Goal: Check status: Check status

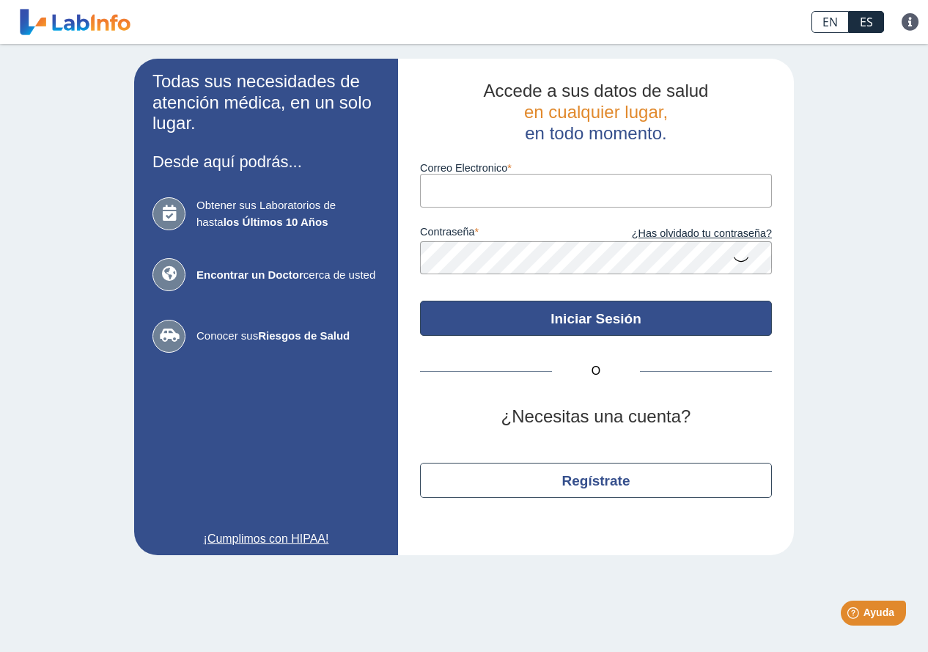
type input "[EMAIL_ADDRESS][DOMAIN_NAME]"
click at [591, 312] on button "Iniciar Sesión" at bounding box center [596, 317] width 352 height 35
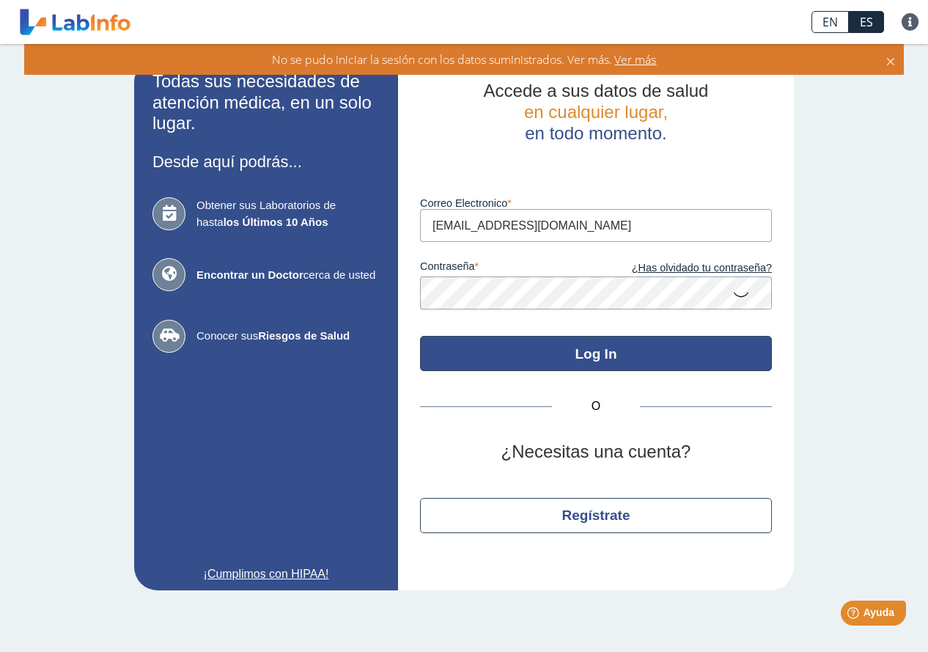
click at [582, 360] on button "Log In" at bounding box center [596, 353] width 352 height 35
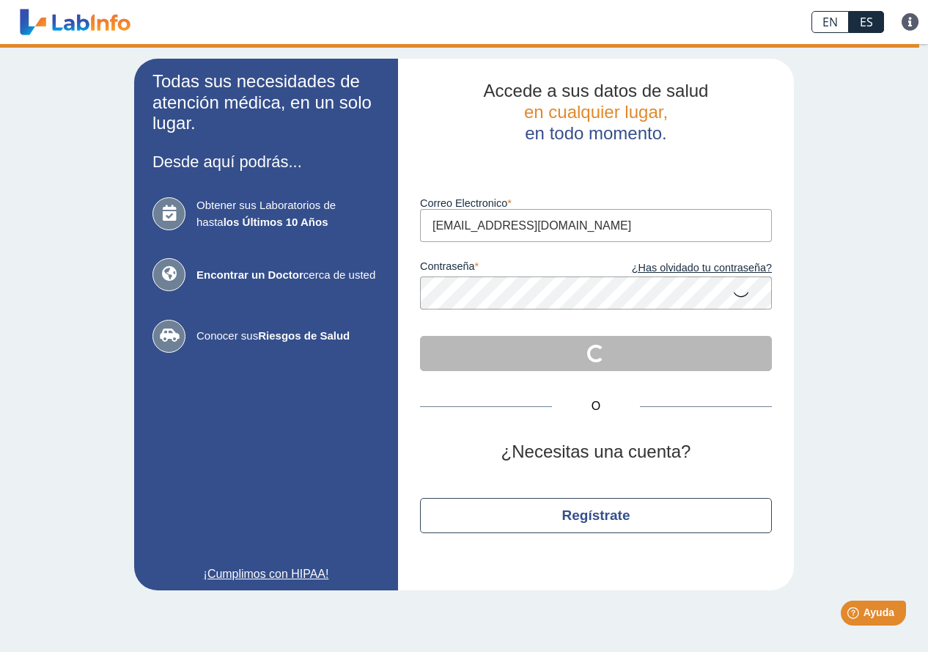
click at [748, 297] on icon at bounding box center [741, 293] width 18 height 29
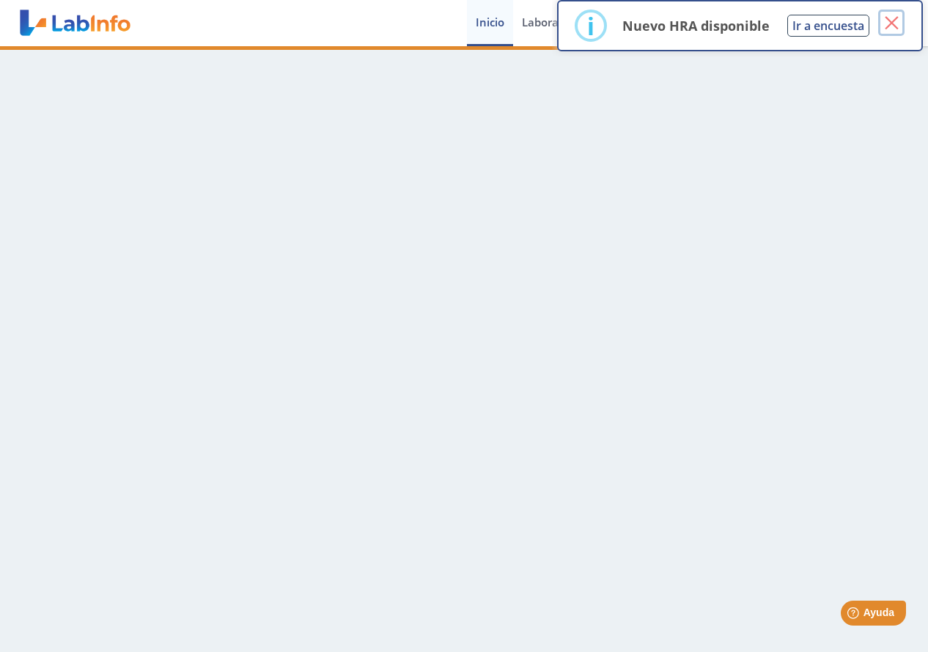
click at [896, 20] on button "×" at bounding box center [891, 23] width 26 height 26
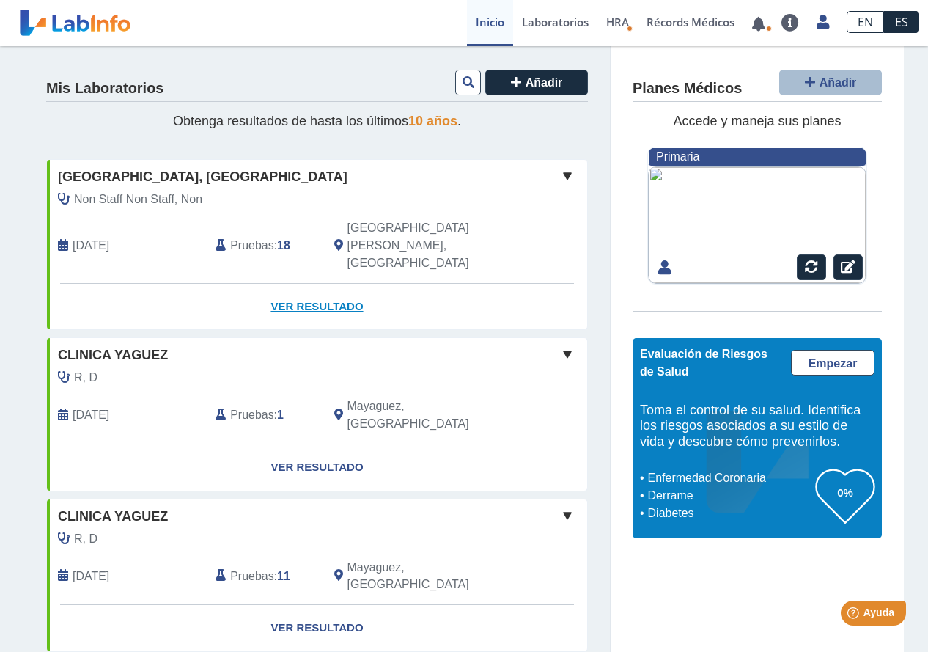
click at [322, 284] on link "Ver Resultado" at bounding box center [317, 307] width 540 height 46
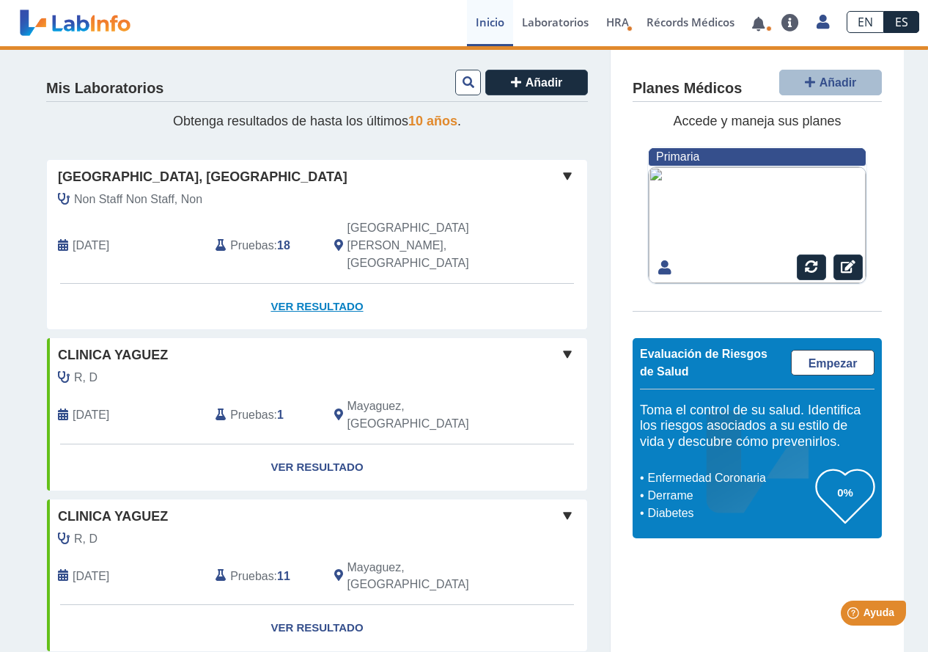
click at [311, 284] on link "Ver Resultado" at bounding box center [317, 307] width 540 height 46
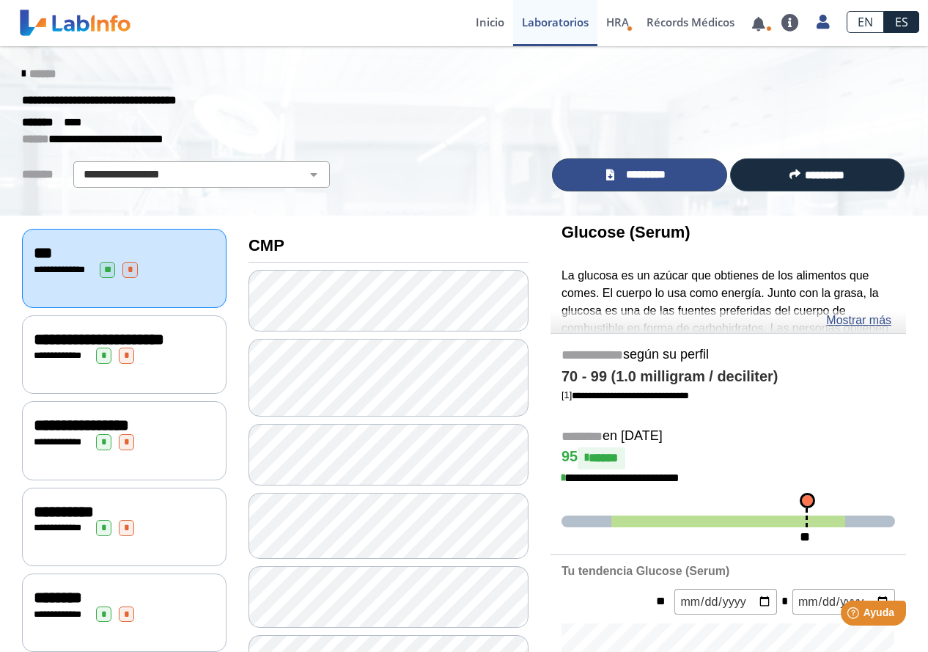
click at [649, 169] on span "*********" at bounding box center [646, 174] width 54 height 17
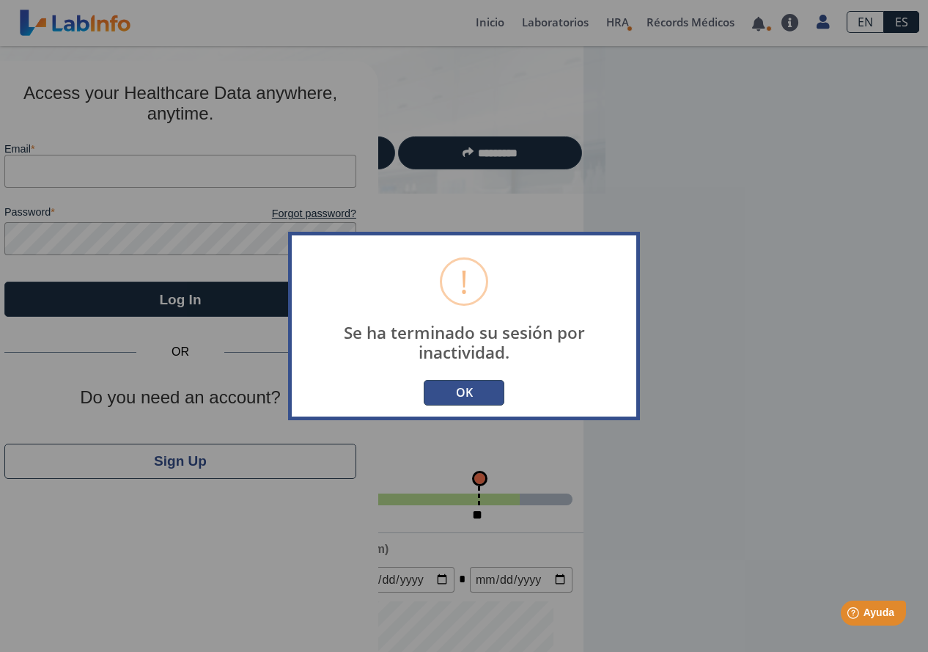
type input "[EMAIL_ADDRESS][DOMAIN_NAME]"
